Goal: Task Accomplishment & Management: Use online tool/utility

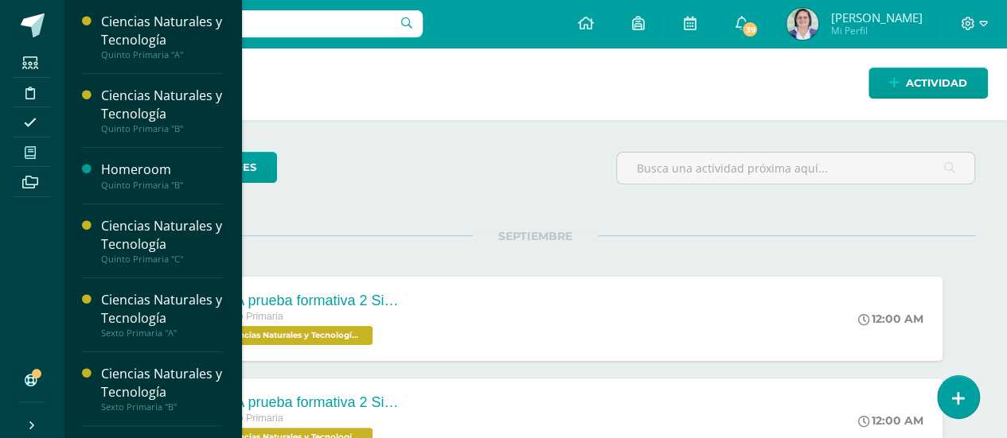
click at [25, 150] on icon at bounding box center [30, 152] width 11 height 13
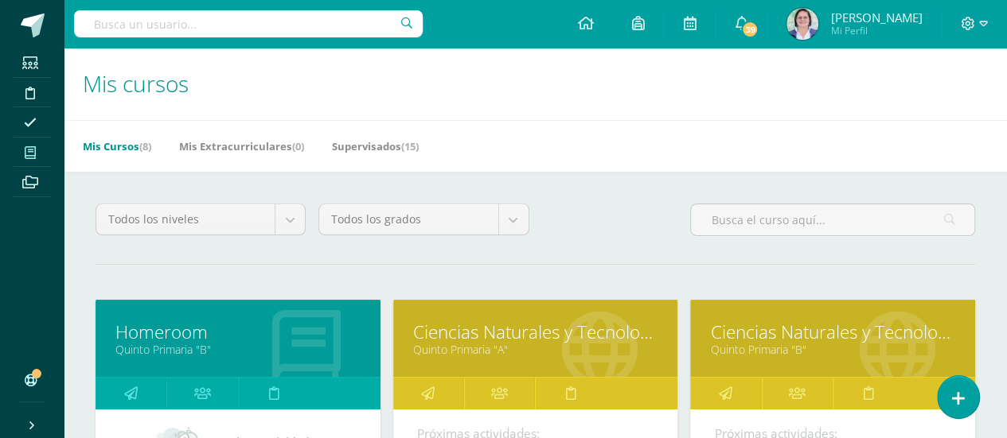
scroll to position [384, 0]
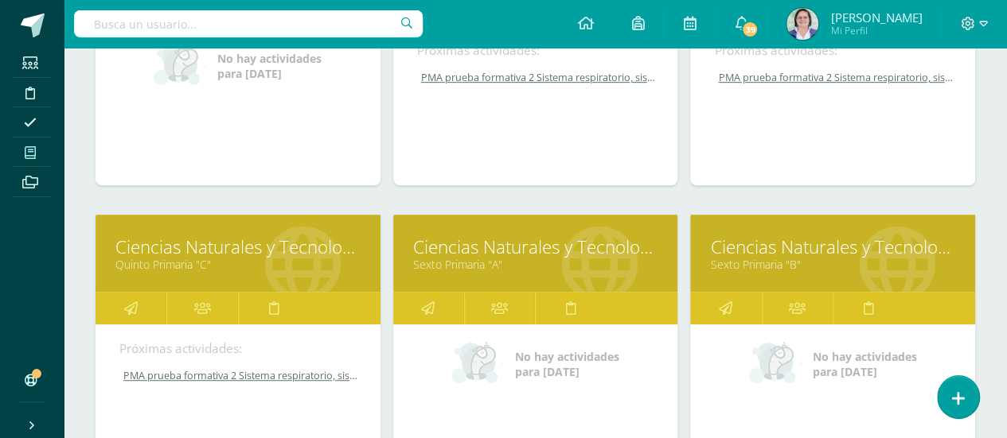
click at [531, 259] on link "Sexto Primaria "A"" at bounding box center [535, 264] width 245 height 15
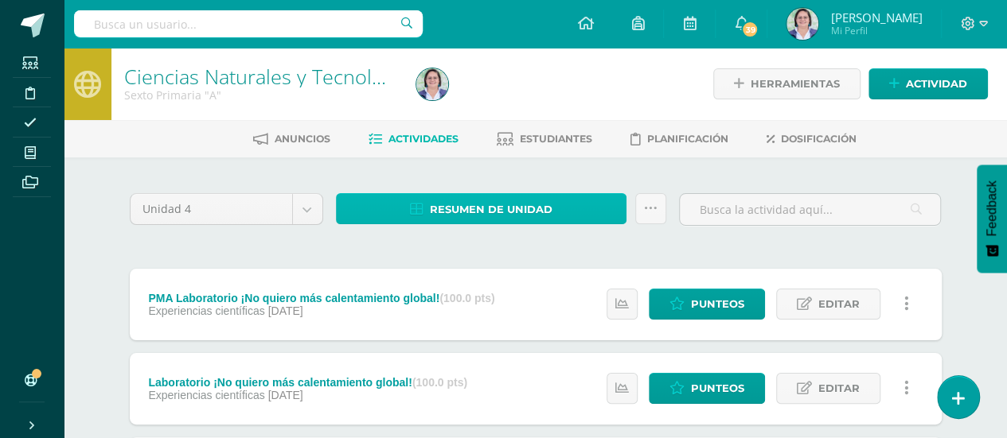
click at [501, 203] on span "Resumen de unidad" at bounding box center [491, 209] width 123 height 29
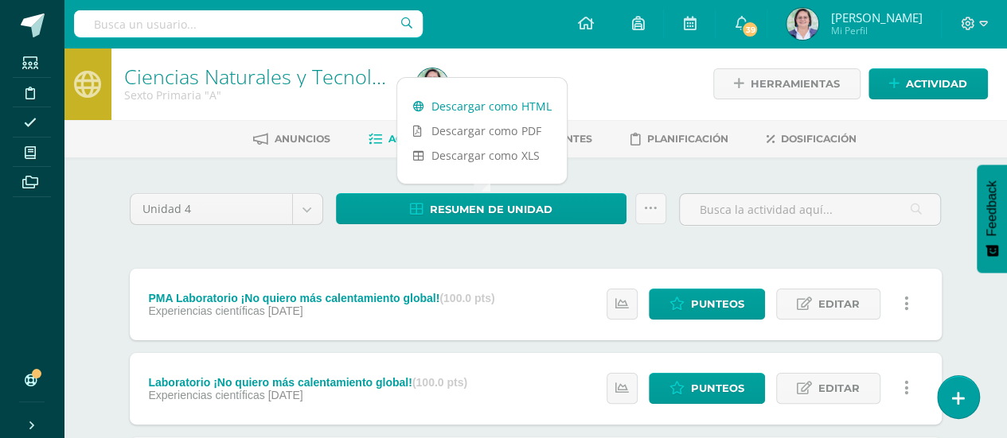
click at [503, 103] on link "Descargar como HTML" at bounding box center [481, 106] width 169 height 25
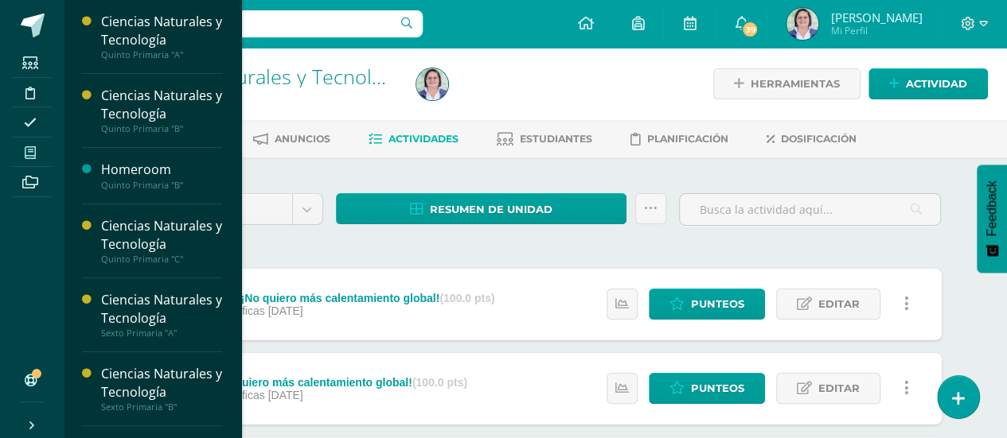
click at [30, 150] on icon at bounding box center [30, 152] width 11 height 13
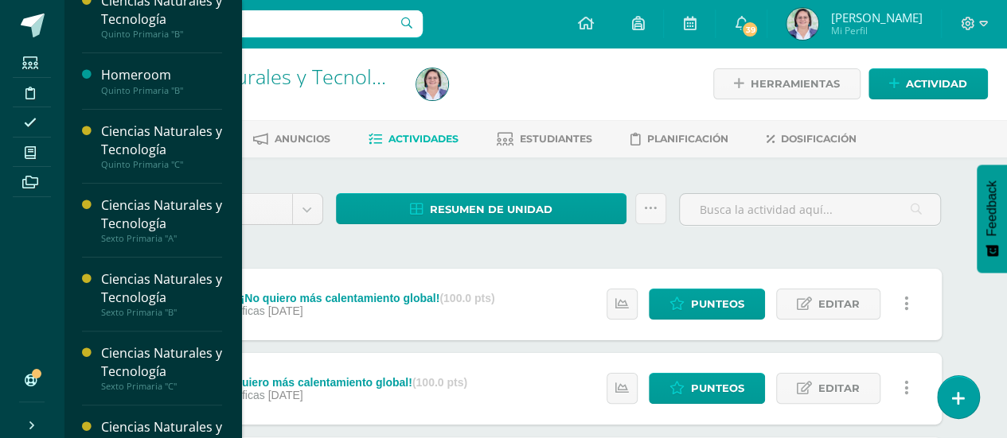
scroll to position [134, 0]
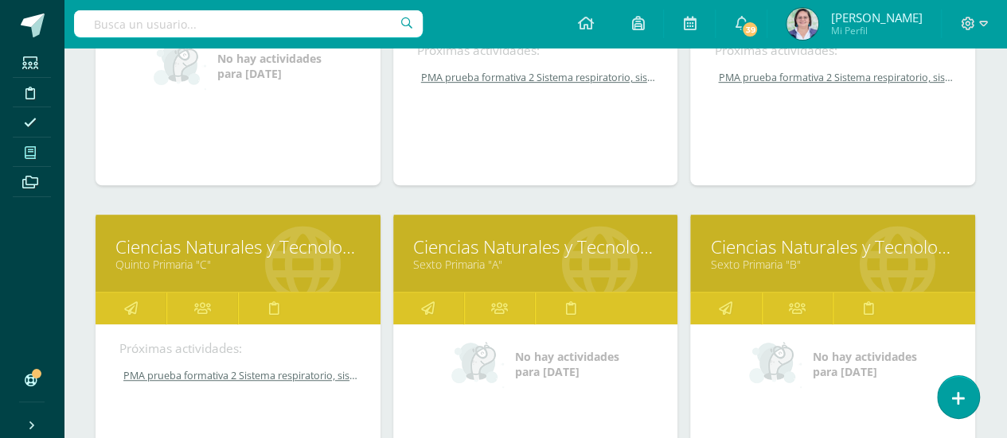
scroll to position [767, 0]
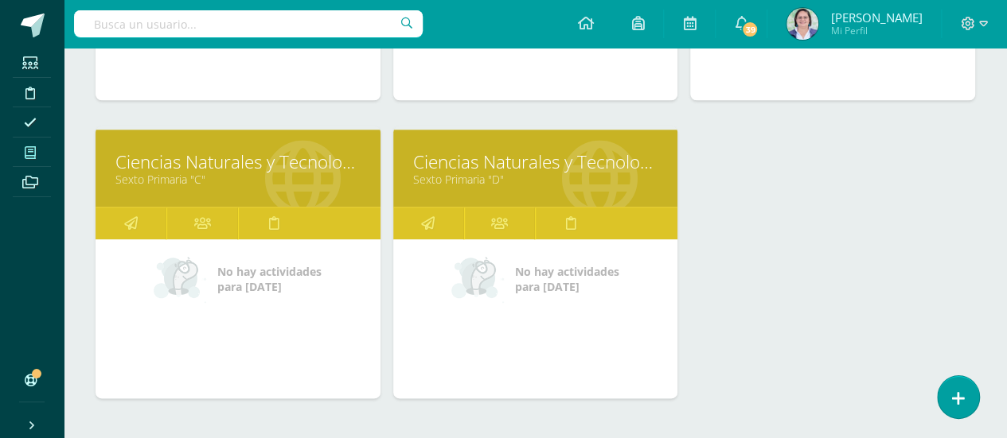
click at [279, 156] on link "Ciencias Naturales y Tecnología" at bounding box center [237, 162] width 245 height 25
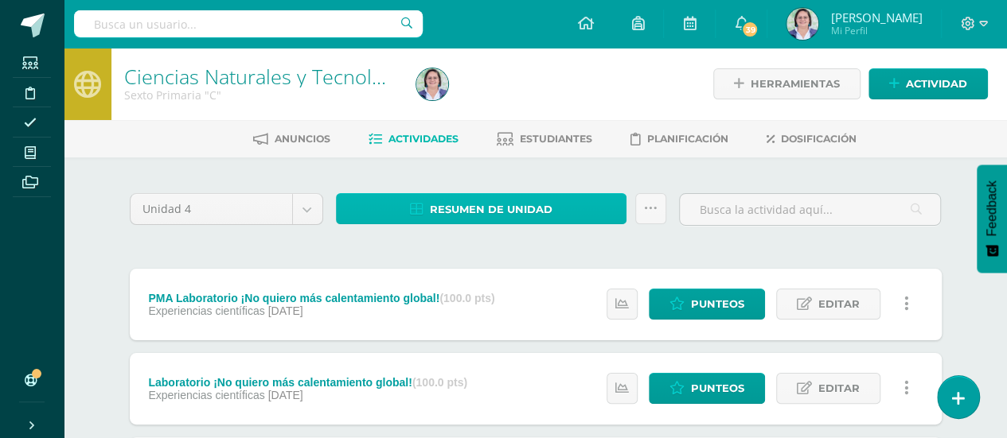
click at [478, 199] on span "Resumen de unidad" at bounding box center [491, 209] width 123 height 29
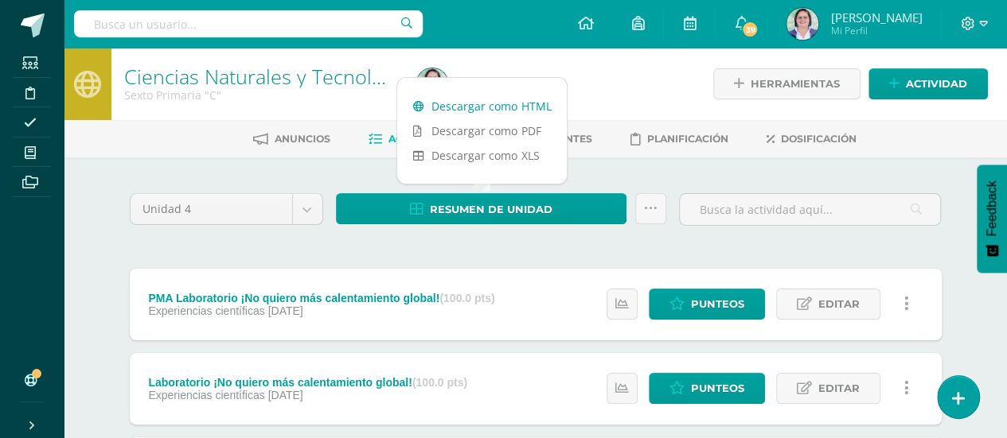
click at [477, 100] on link "Descargar como HTML" at bounding box center [481, 106] width 169 height 25
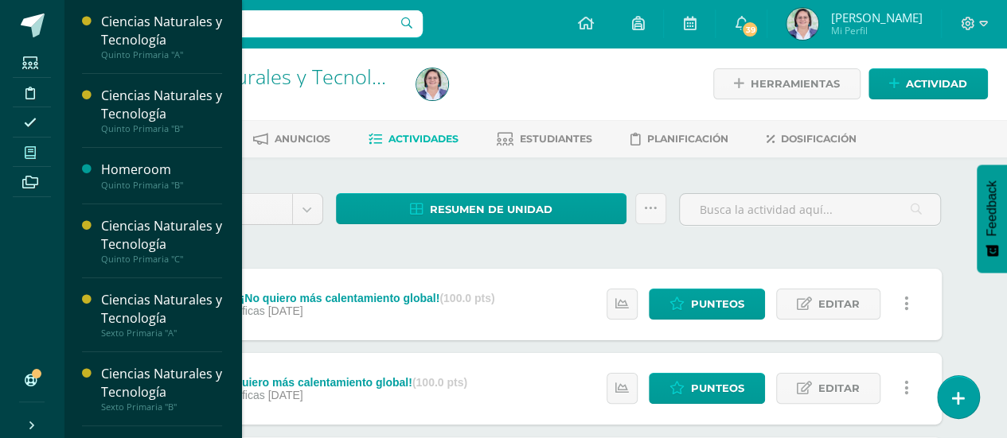
click at [32, 154] on icon at bounding box center [30, 152] width 11 height 13
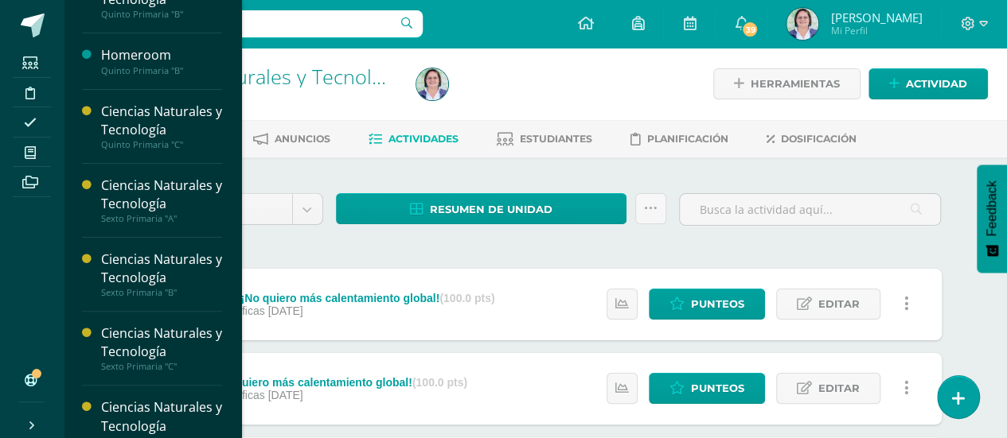
scroll to position [134, 0]
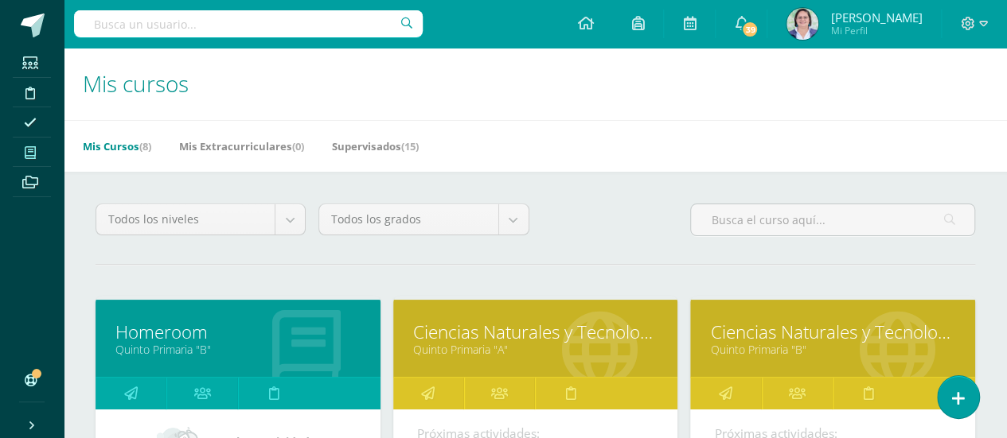
scroll to position [384, 0]
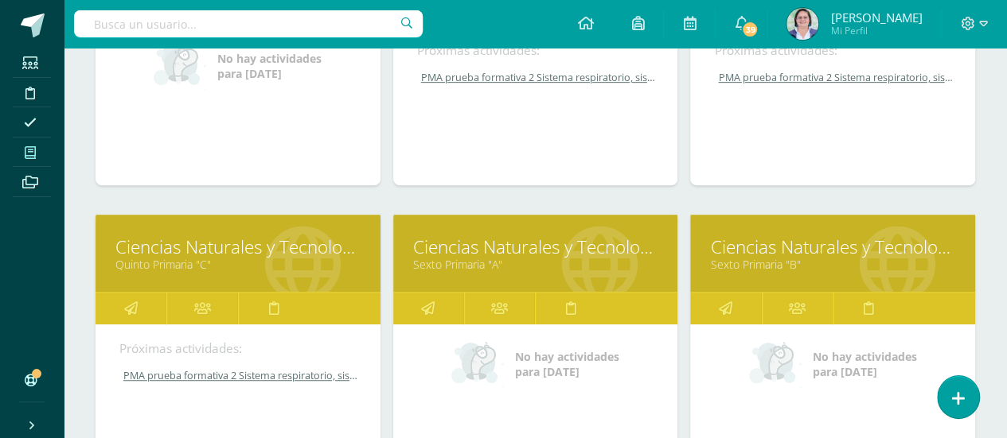
click at [779, 257] on link "Sexto Primaria "B"" at bounding box center [832, 264] width 245 height 15
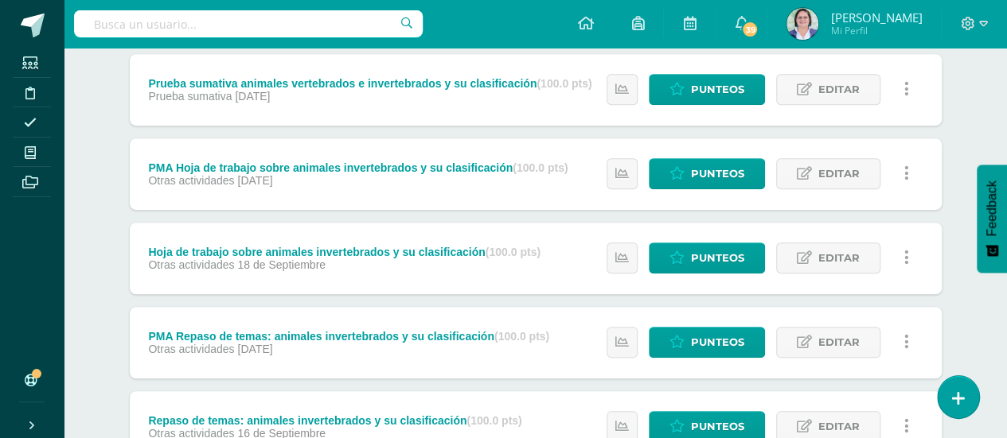
scroll to position [759, 0]
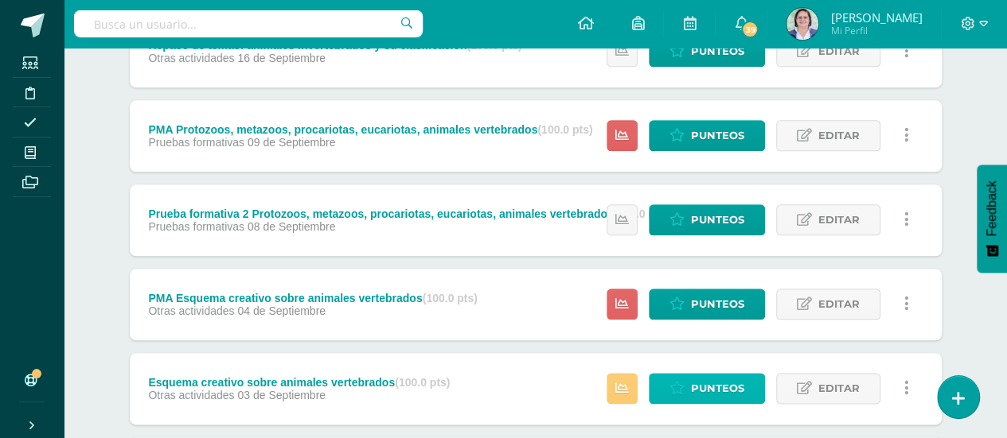
click at [700, 387] on span "Punteos" at bounding box center [717, 388] width 53 height 29
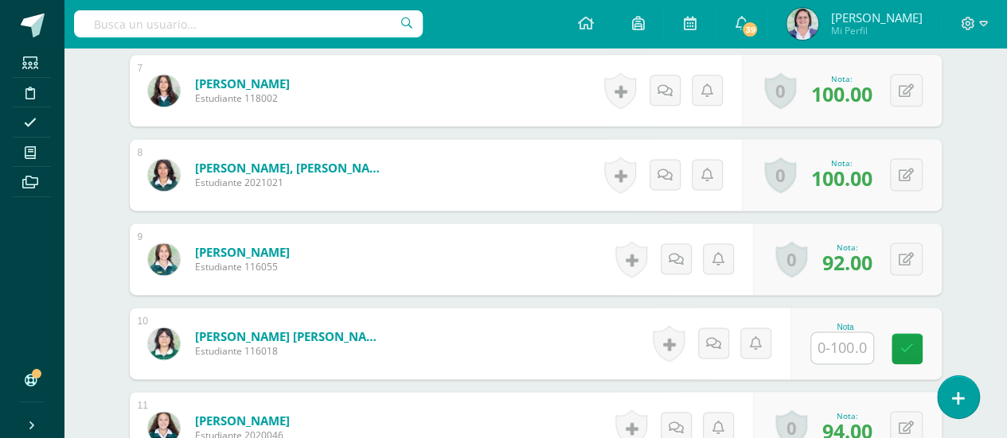
scroll to position [1006, 0]
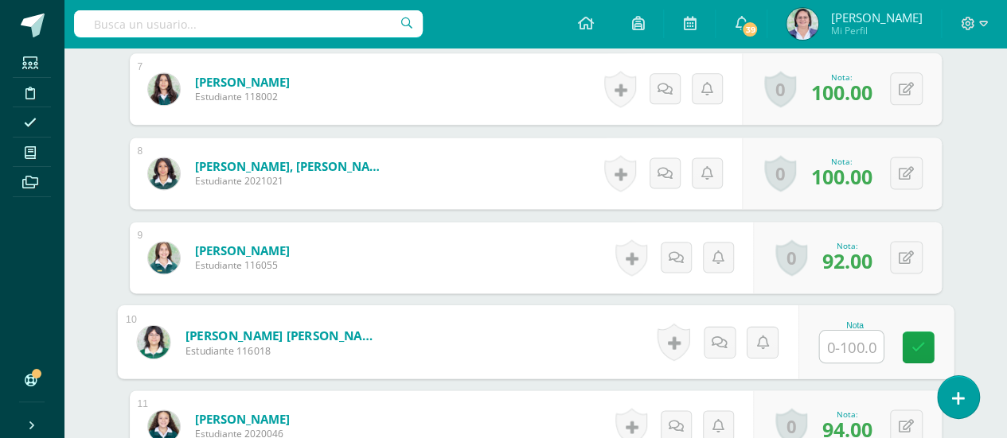
click at [844, 341] on input "text" at bounding box center [851, 347] width 64 height 32
type input "79"
click at [919, 341] on icon at bounding box center [917, 348] width 14 height 14
